Goal: Task Accomplishment & Management: Use online tool/utility

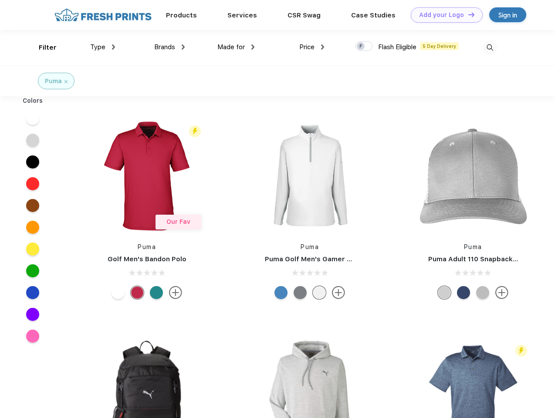
click at [443, 15] on link "Add your Logo Design Tool" at bounding box center [447, 14] width 72 height 15
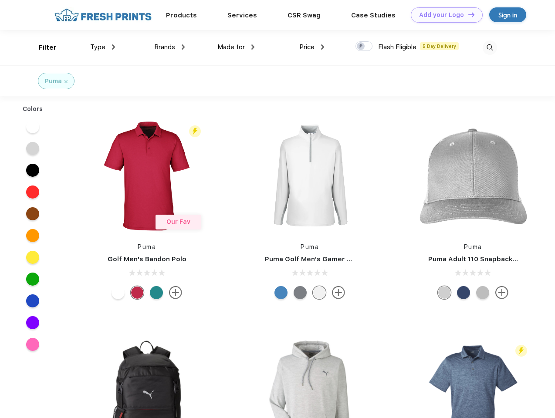
click at [0, 0] on div "Design Tool" at bounding box center [0, 0] width 0 height 0
click at [467, 14] on link "Add your Logo Design Tool" at bounding box center [447, 14] width 72 height 15
click at [42, 47] on div "Filter" at bounding box center [48, 48] width 18 height 10
click at [103, 47] on span "Type" at bounding box center [97, 47] width 15 height 8
click at [169, 47] on span "Brands" at bounding box center [164, 47] width 21 height 8
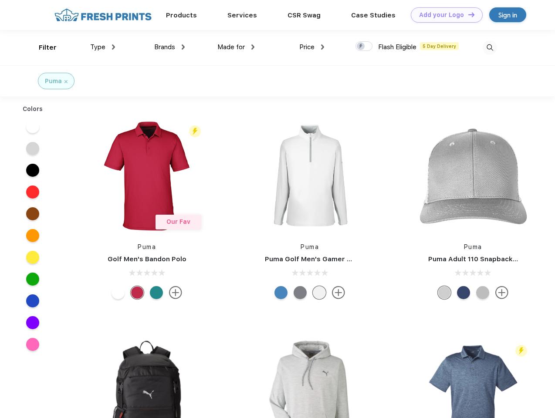
click at [236, 47] on span "Made for" at bounding box center [230, 47] width 27 height 8
click at [312, 47] on span "Price" at bounding box center [306, 47] width 15 height 8
click at [364, 47] on div at bounding box center [363, 46] width 17 height 10
click at [361, 47] on input "checkbox" at bounding box center [358, 44] width 6 height 6
click at [489, 47] on img at bounding box center [490, 48] width 14 height 14
